Goal: Task Accomplishment & Management: Use online tool/utility

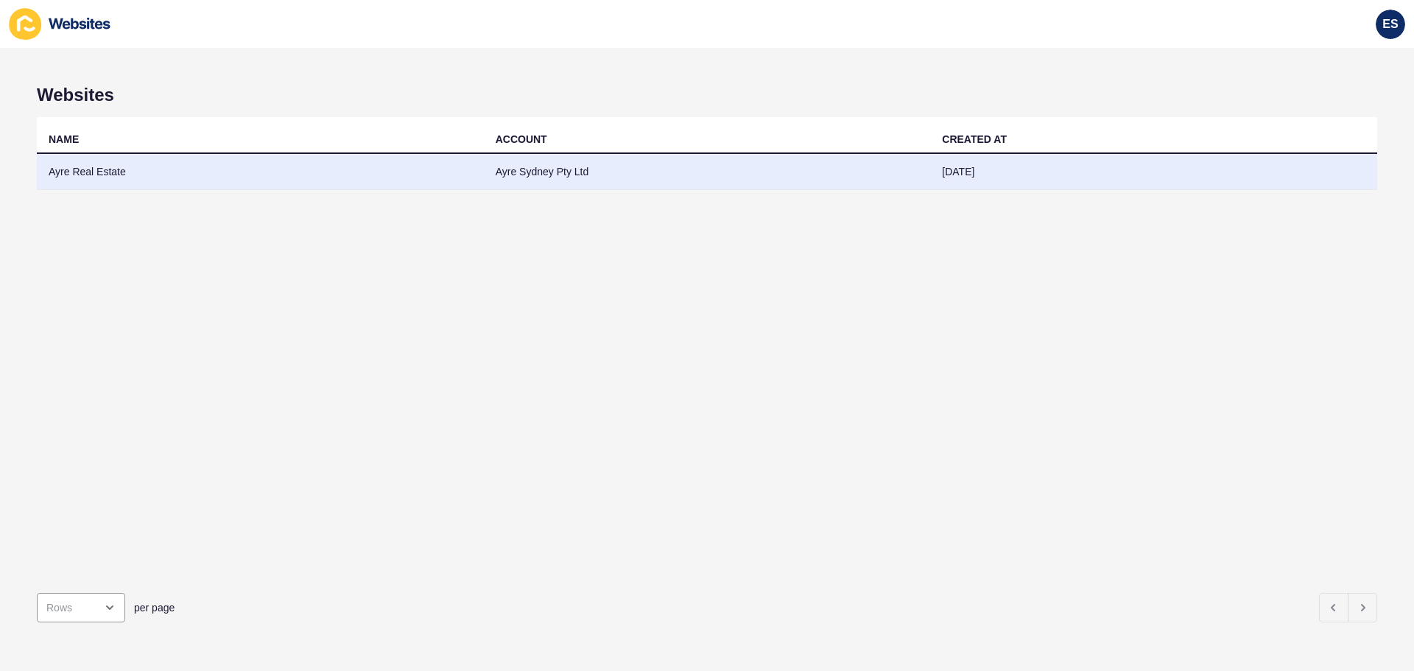
click at [573, 179] on td "Ayre Sydney Pty Ltd" at bounding box center [707, 172] width 447 height 36
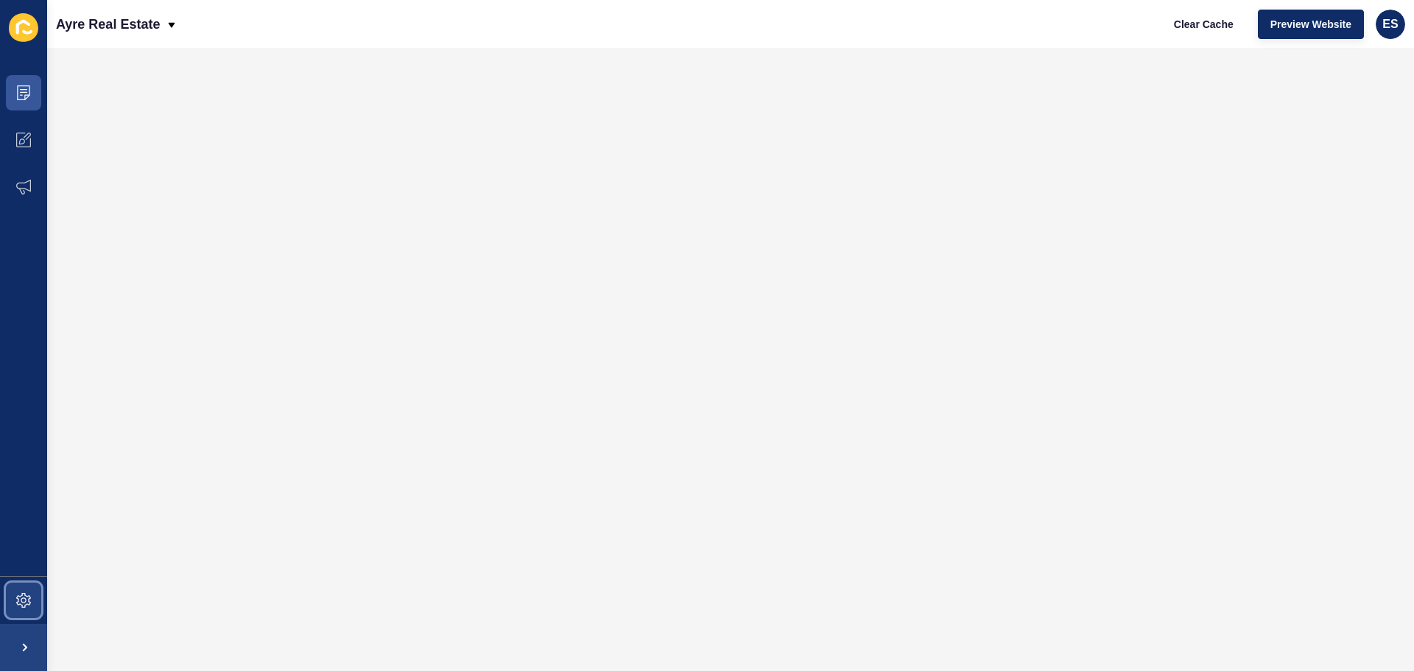
click at [30, 597] on icon at bounding box center [23, 600] width 15 height 15
click at [30, 647] on span at bounding box center [23, 647] width 47 height 47
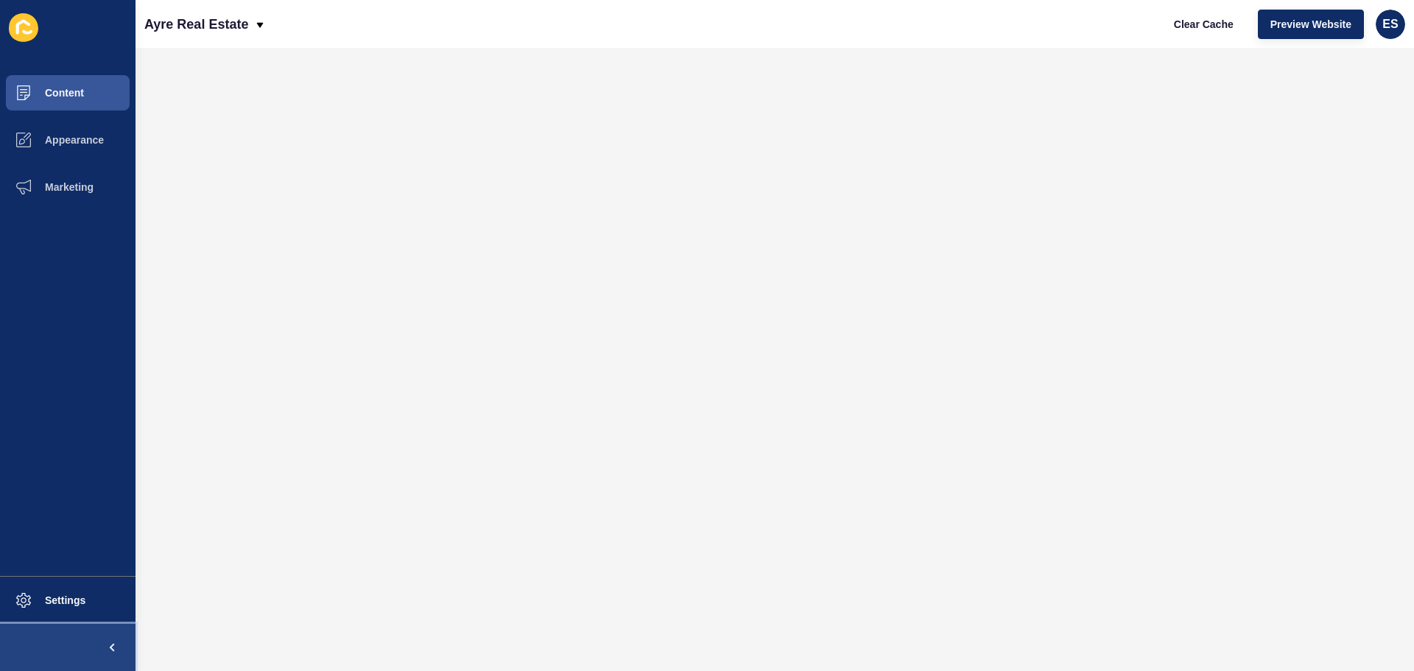
click at [38, 659] on button at bounding box center [68, 647] width 136 height 47
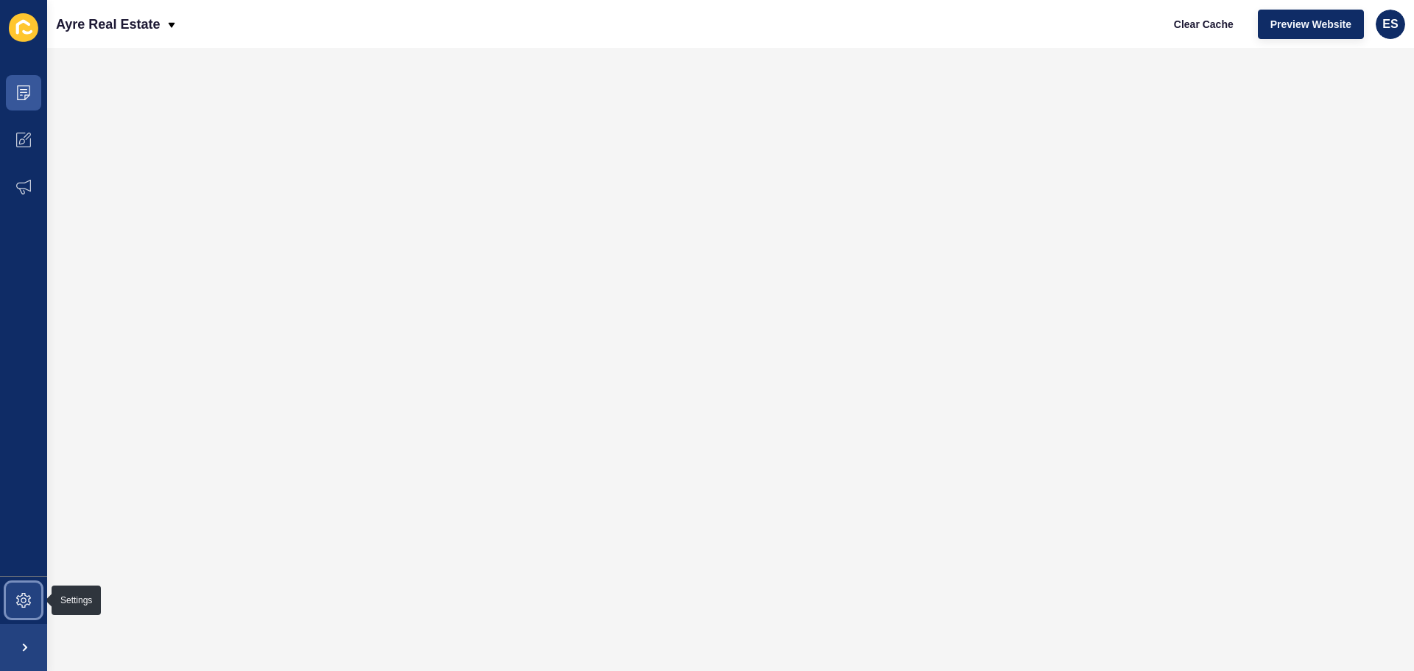
click at [27, 600] on icon at bounding box center [23, 600] width 15 height 15
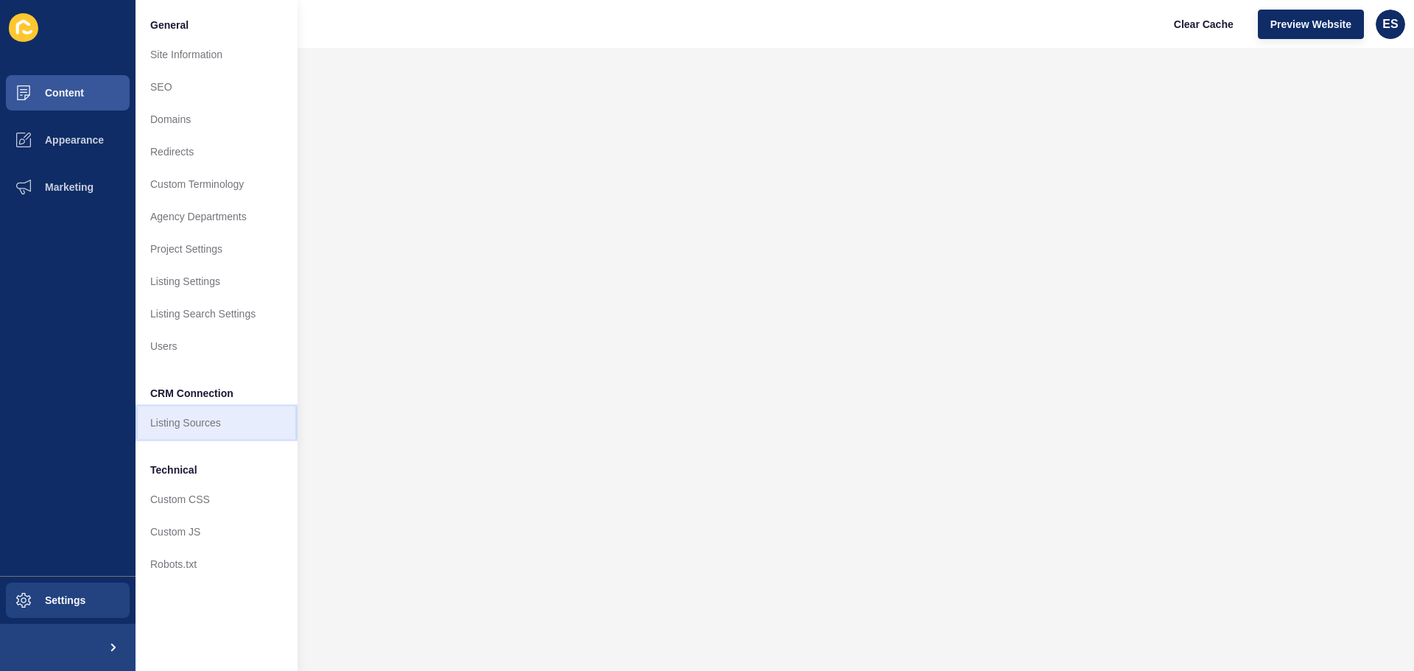
click at [185, 415] on link "Listing Sources" at bounding box center [217, 423] width 162 height 32
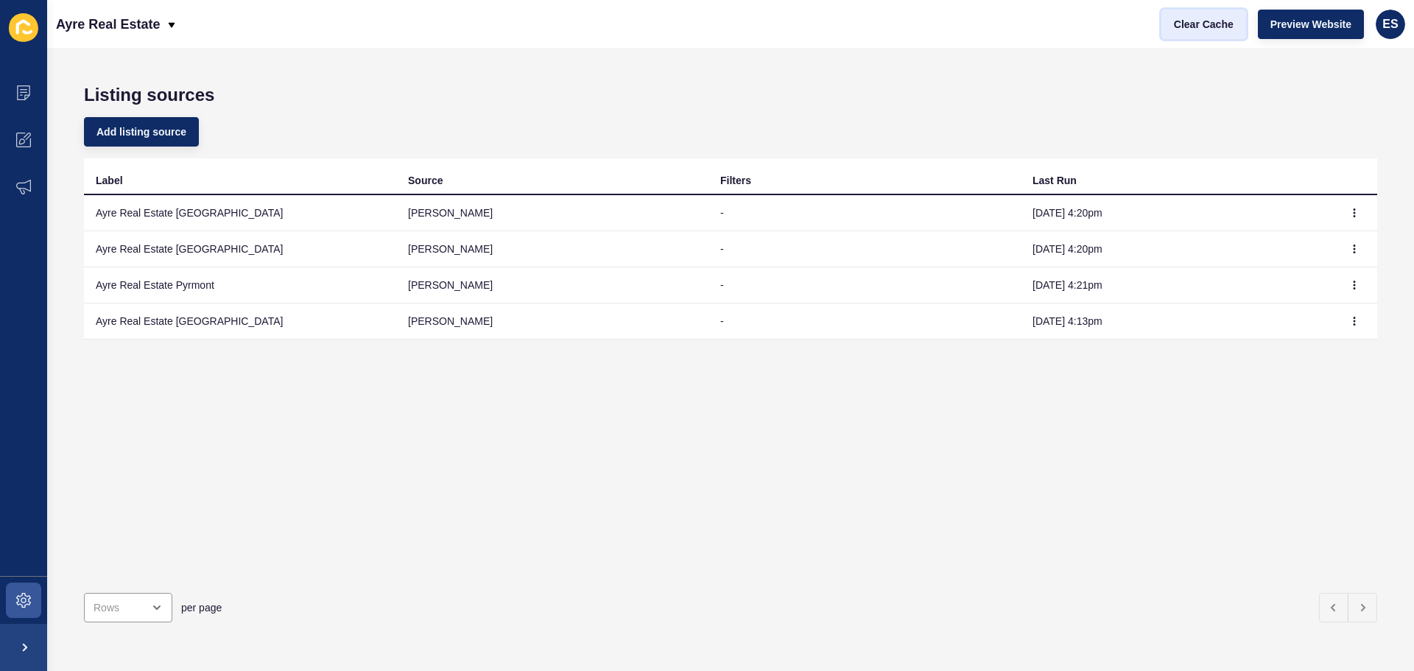
click at [1179, 27] on span "Clear Cache" at bounding box center [1204, 24] width 60 height 15
click at [1343, 221] on button "button" at bounding box center [1354, 213] width 22 height 21
click at [1292, 242] on link "Sync now" at bounding box center [1302, 242] width 103 height 32
